Goal: Task Accomplishment & Management: Manage account settings

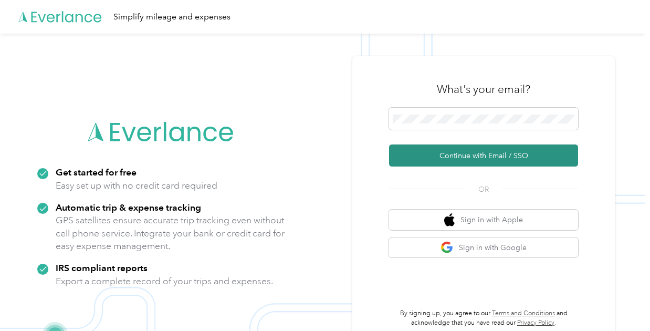
click at [452, 164] on button "Continue with Email / SSO" at bounding box center [483, 155] width 189 height 22
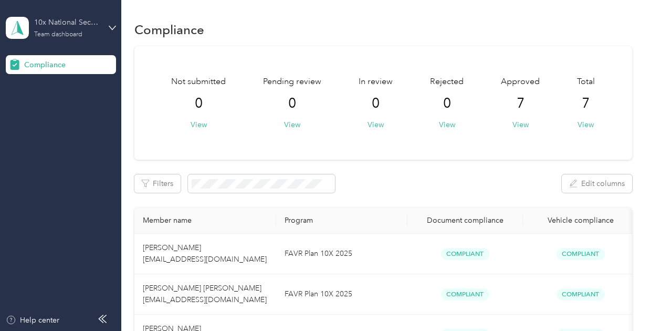
click at [88, 22] on div "10x National Security" at bounding box center [67, 22] width 66 height 11
click at [82, 114] on div "Log out" at bounding box center [116, 110] width 206 height 18
